Goal: Task Accomplishment & Management: Use online tool/utility

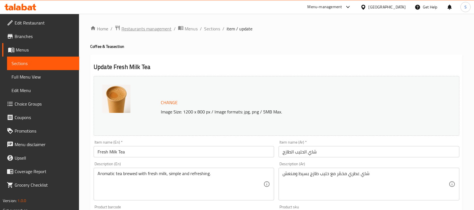
click at [152, 30] on span "Restaurants management" at bounding box center [146, 28] width 50 height 7
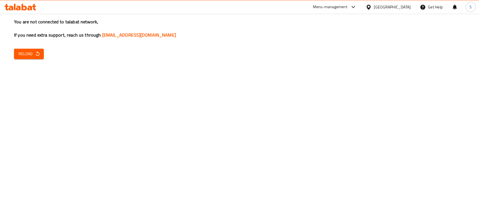
click at [29, 50] on span "Reload" at bounding box center [29, 53] width 21 height 7
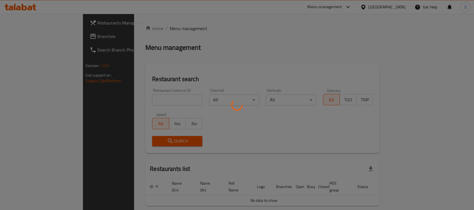
click at [199, 47] on div at bounding box center [237, 105] width 474 height 210
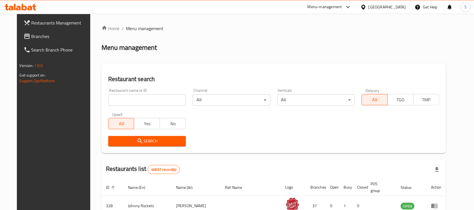
click at [122, 94] on input "search" at bounding box center [147, 99] width 78 height 11
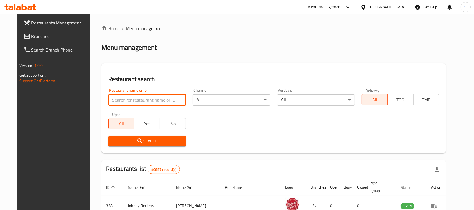
paste input "659775"
type input "659775"
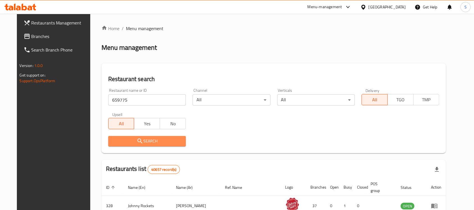
click at [148, 141] on span "Search" at bounding box center [147, 140] width 69 height 7
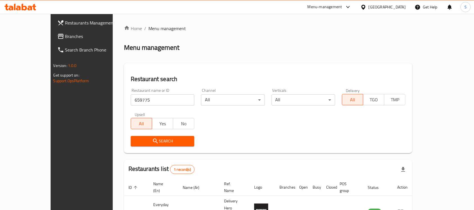
scroll to position [30, 0]
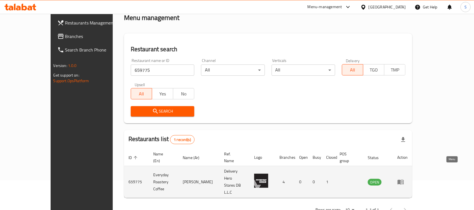
click at [407, 178] on link "enhanced table" at bounding box center [402, 181] width 10 height 7
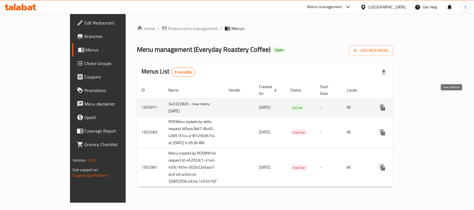
click at [426, 104] on icon "enhanced table" at bounding box center [422, 107] width 7 height 7
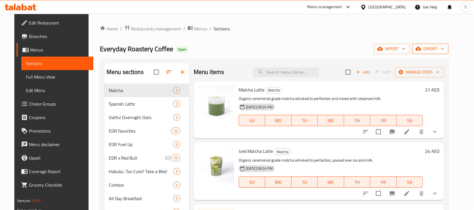
click at [443, 49] on span "export" at bounding box center [429, 48] width 27 height 7
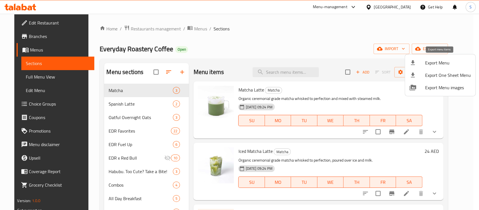
click at [449, 63] on span "Export Menu" at bounding box center [448, 62] width 46 height 7
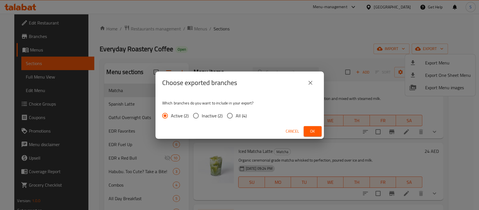
click at [240, 114] on span "All (4)" at bounding box center [241, 115] width 11 height 7
click at [236, 114] on input "All (4)" at bounding box center [230, 116] width 12 height 12
radio input "true"
click at [309, 126] on button "Ok" at bounding box center [313, 131] width 18 height 10
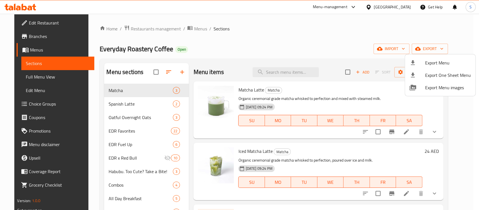
click at [286, 38] on div at bounding box center [239, 105] width 479 height 210
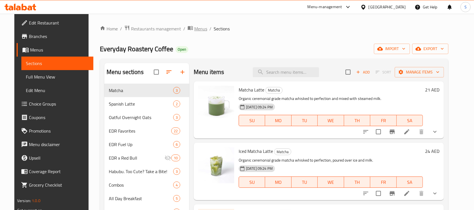
click at [194, 29] on span "Menus" at bounding box center [200, 28] width 13 height 7
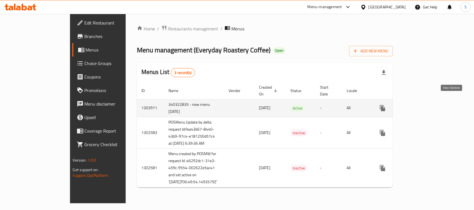
click at [429, 102] on link "enhanced table" at bounding box center [422, 107] width 13 height 13
